Goal: Book appointment/travel/reservation

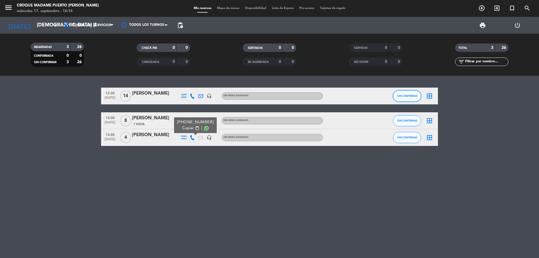
click at [407, 95] on span "SIN CONFIRMAR" at bounding box center [407, 95] width 20 height 3
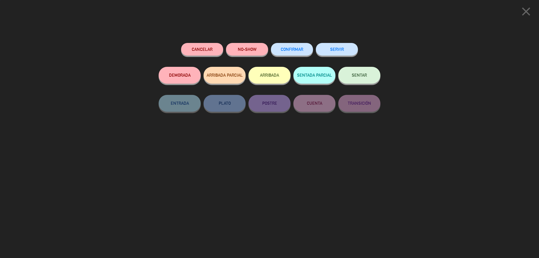
click at [303, 49] on span "CONFIRMAR" at bounding box center [292, 49] width 22 height 5
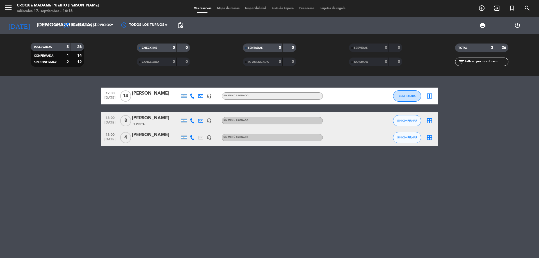
click at [192, 122] on icon at bounding box center [192, 120] width 5 height 5
click at [191, 138] on icon at bounding box center [192, 137] width 5 height 5
click at [408, 136] on span "SIN CONFIRMAR" at bounding box center [407, 137] width 20 height 3
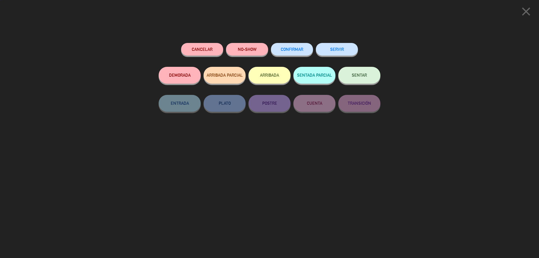
click at [287, 50] on span "CONFIRMAR" at bounding box center [292, 49] width 22 height 5
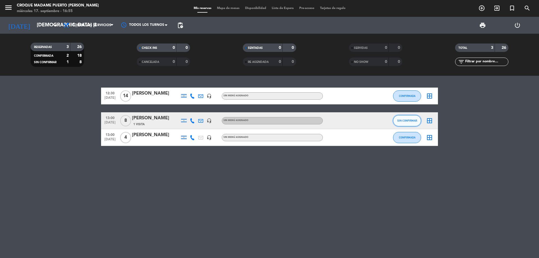
click at [415, 122] on button "SIN CONFIRMAR" at bounding box center [407, 120] width 28 height 11
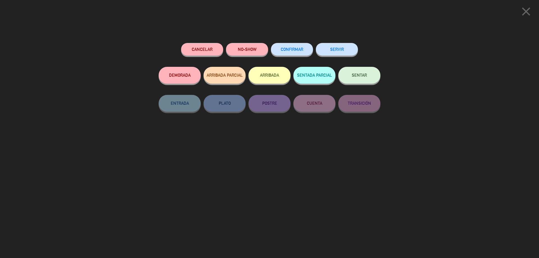
click at [307, 51] on button "CONFIRMAR" at bounding box center [292, 49] width 42 height 13
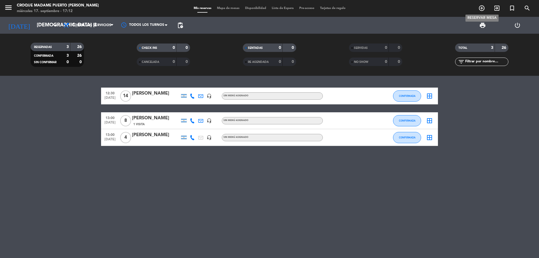
click at [482, 6] on icon "add_circle_outline" at bounding box center [481, 8] width 7 height 7
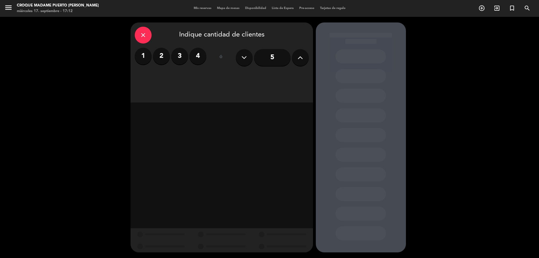
click at [275, 59] on input "5" at bounding box center [272, 57] width 36 height 17
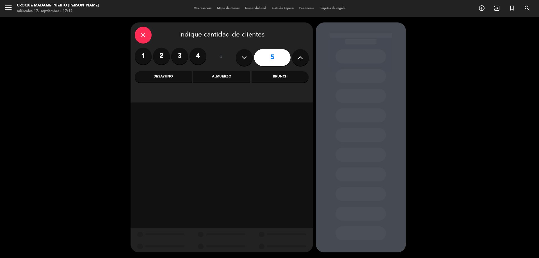
click at [221, 78] on div "Almuerzo" at bounding box center [221, 76] width 57 height 11
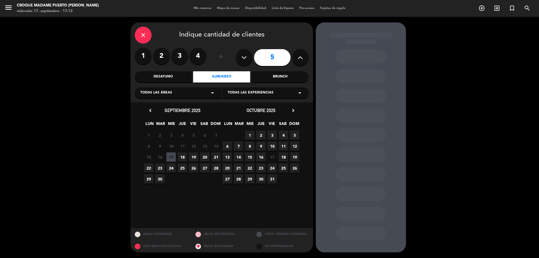
click at [184, 156] on span "18" at bounding box center [182, 156] width 9 height 9
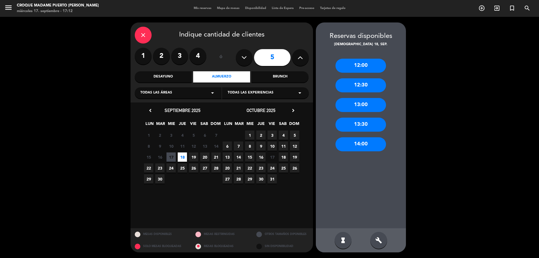
click at [365, 107] on div "13:00" at bounding box center [360, 105] width 51 height 14
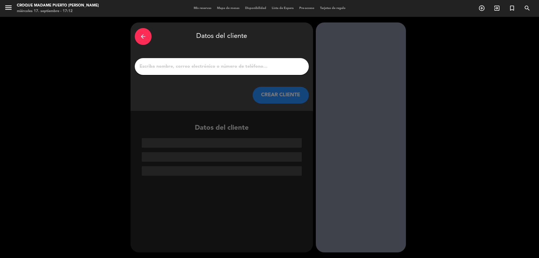
click at [174, 65] on input "1" at bounding box center [222, 67] width 166 height 8
paste input "[PERSON_NAME] 115 818 2004 [PERSON_NAME][EMAIL_ADDRESS][PERSON_NAME][DOMAIN_NAM…"
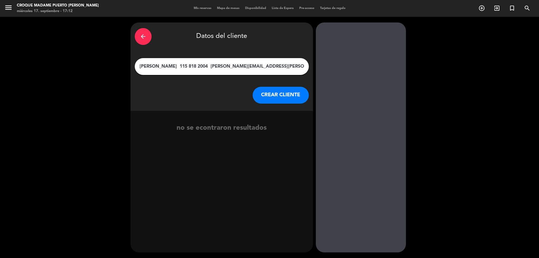
drag, startPoint x: 181, startPoint y: 66, endPoint x: 300, endPoint y: 64, distance: 119.6
click at [300, 64] on input "[PERSON_NAME] 115 818 2004 [PERSON_NAME][EMAIL_ADDRESS][PERSON_NAME][DOMAIN_NAM…" at bounding box center [222, 67] width 166 height 8
type input "[PERSON_NAME]"
click at [277, 95] on button "CREAR CLIENTE" at bounding box center [281, 95] width 56 height 17
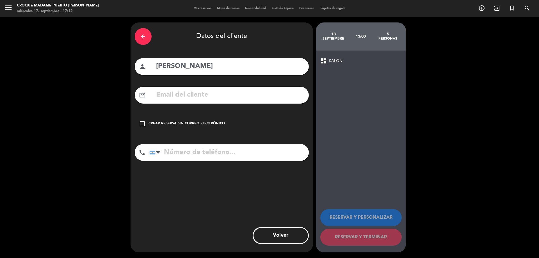
click at [195, 97] on input "text" at bounding box center [230, 95] width 149 height 12
paste input "115 818 2004 [PERSON_NAME][EMAIL_ADDRESS][PERSON_NAME][DOMAIN_NAME]"
drag, startPoint x: 197, startPoint y: 94, endPoint x: 142, endPoint y: 99, distance: 55.0
click at [142, 99] on div "mail_outline 115 818 2004 [PERSON_NAME][EMAIL_ADDRESS][PERSON_NAME][DOMAIN_NAME]" at bounding box center [222, 95] width 174 height 17
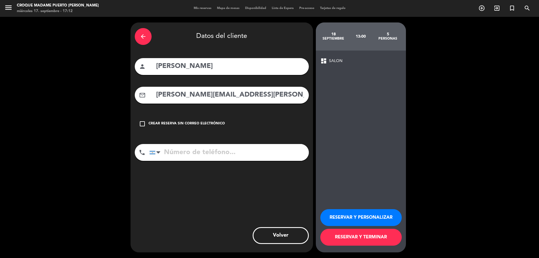
type input "[PERSON_NAME][EMAIL_ADDRESS][PERSON_NAME][DOMAIN_NAME]"
click at [181, 159] on input "tel" at bounding box center [228, 152] width 159 height 17
paste input "115 818 2004"
click at [177, 153] on input "115 818 2004" at bounding box center [228, 152] width 159 height 17
click at [190, 151] on input "115818 2004" at bounding box center [228, 152] width 159 height 17
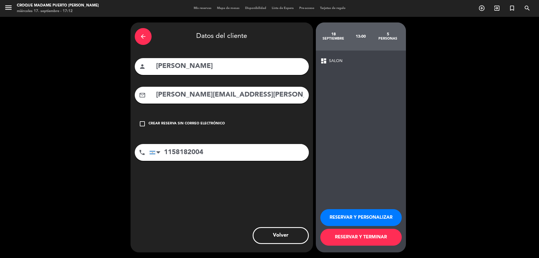
type input "1158182004"
click at [368, 215] on button "RESERVAR Y PERSONALIZAR" at bounding box center [360, 217] width 81 height 17
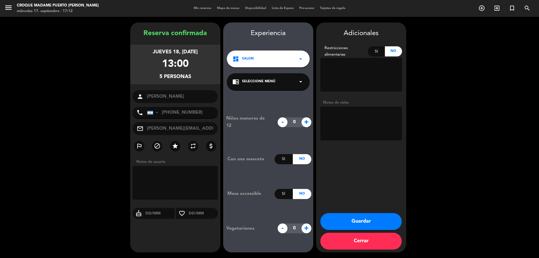
click at [357, 222] on button "Guardar" at bounding box center [360, 221] width 81 height 17
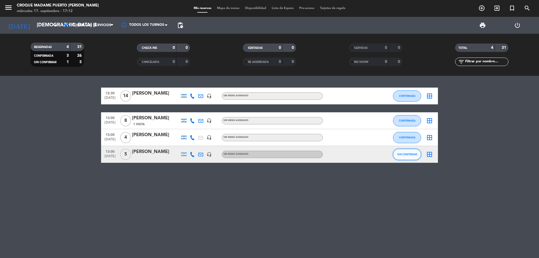
click at [413, 152] on button "SIN CONFIRMAR" at bounding box center [407, 154] width 28 height 11
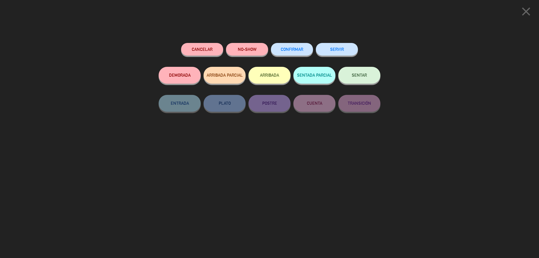
click at [293, 51] on span "CONFIRMAR" at bounding box center [292, 49] width 22 height 5
